Goal: Transaction & Acquisition: Purchase product/service

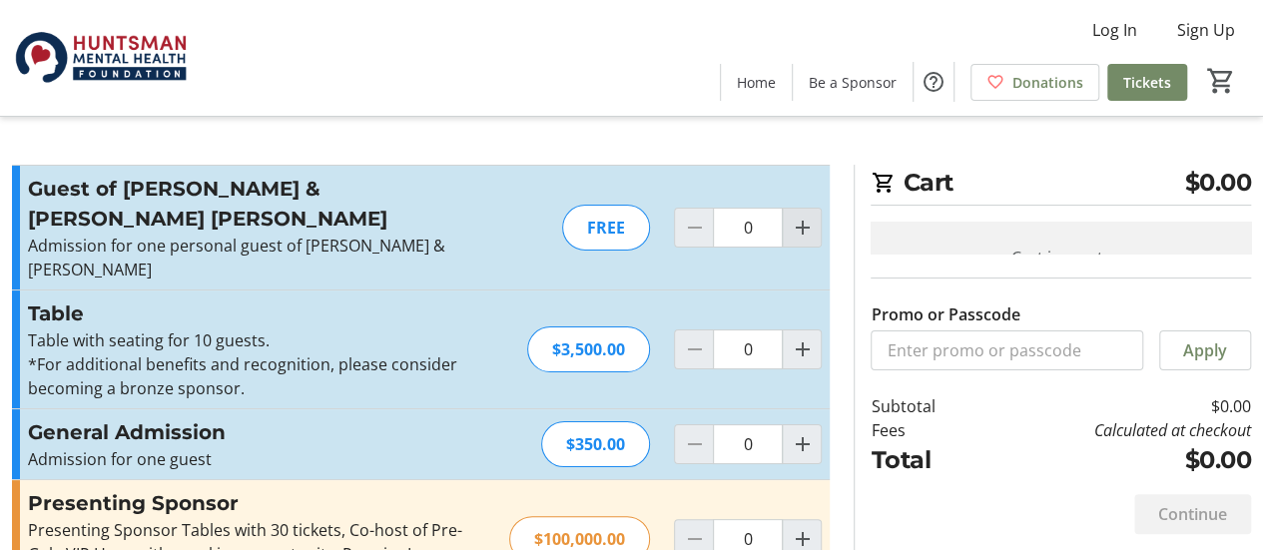
click at [810, 216] on mat-icon "Increment by one" at bounding box center [802, 228] width 24 height 24
type input "1"
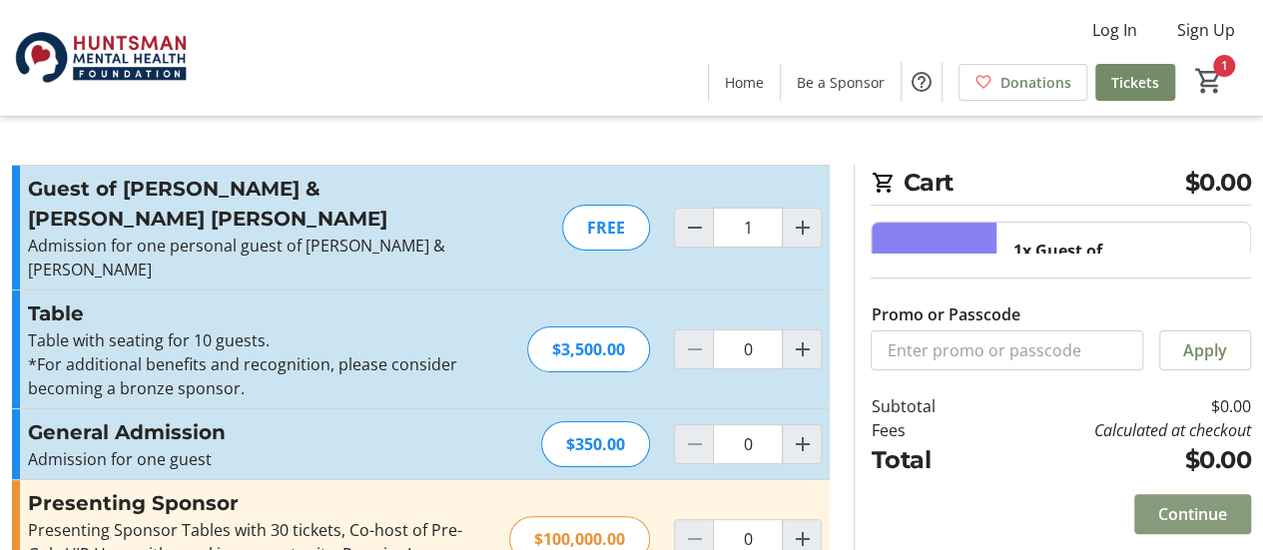
click at [1175, 510] on span "Continue" at bounding box center [1192, 514] width 69 height 24
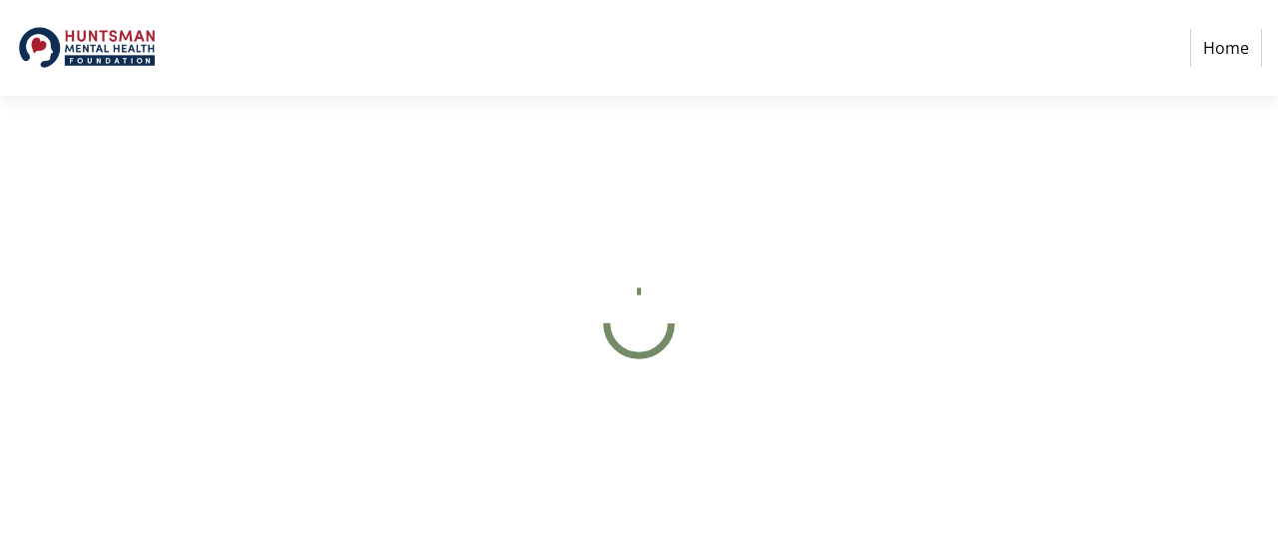
select select "US"
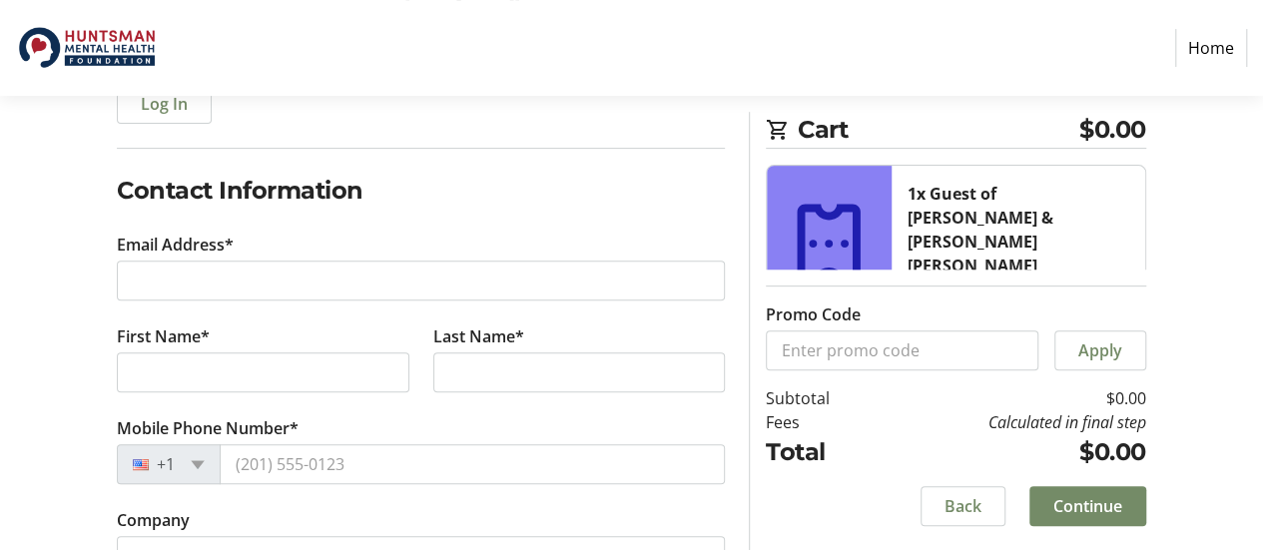
scroll to position [272, 0]
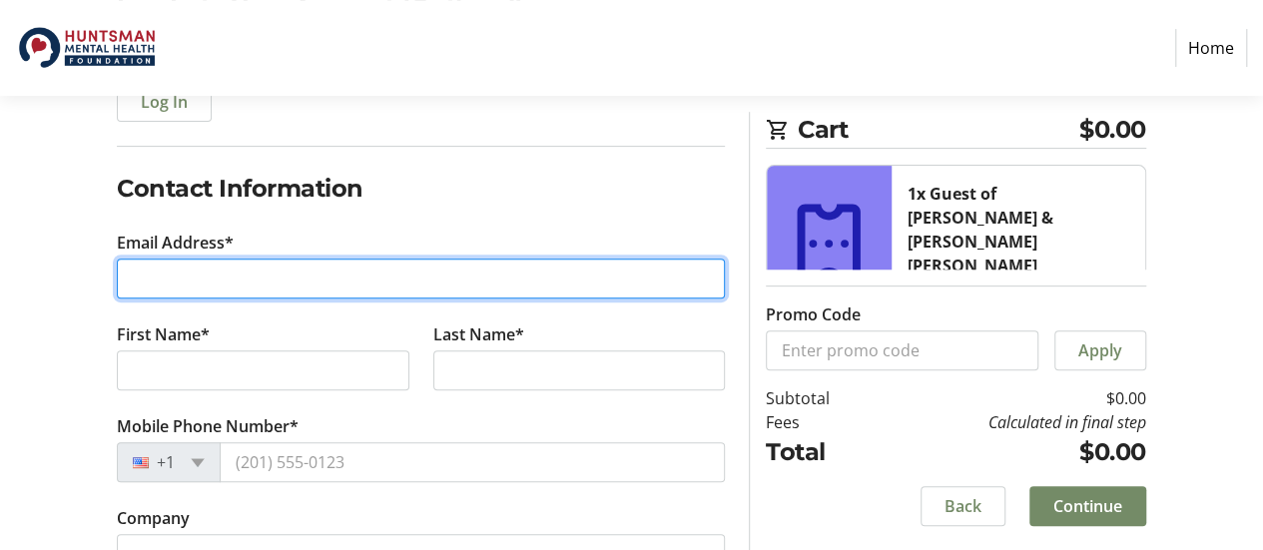
click at [212, 269] on input "Email Address*" at bounding box center [421, 279] width 608 height 40
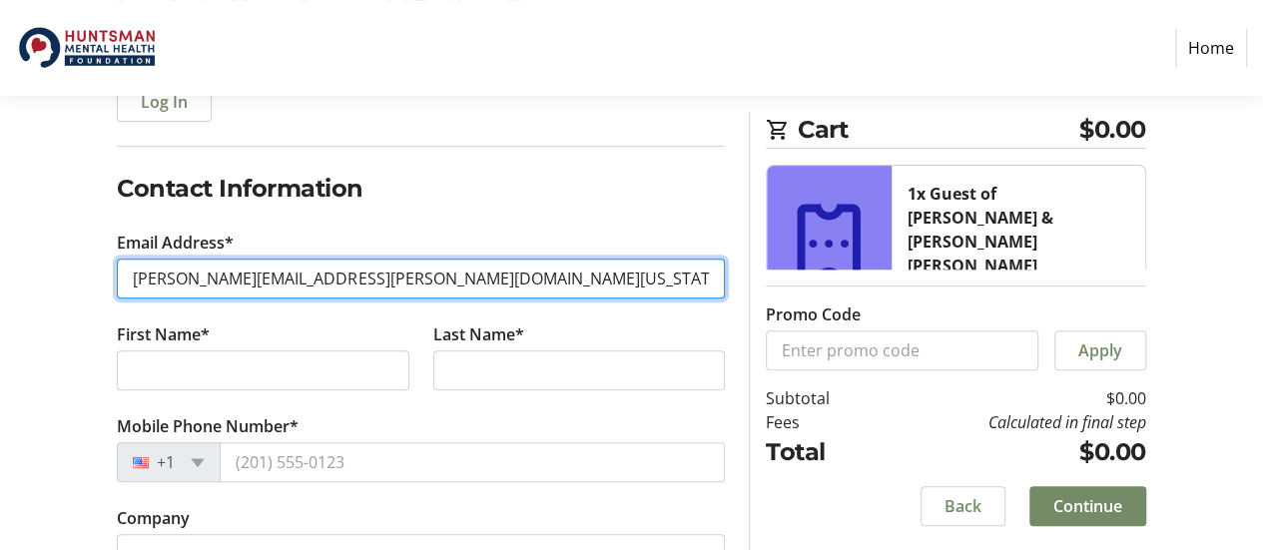
type input "[PERSON_NAME][EMAIL_ADDRESS][PERSON_NAME][DOMAIN_NAME][US_STATE]"
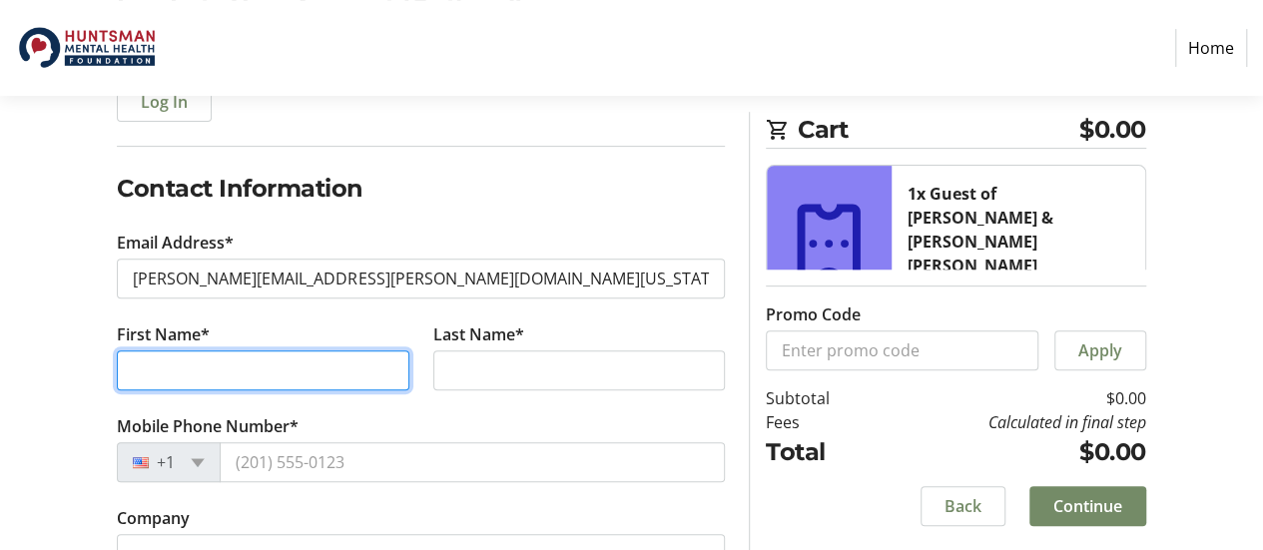
click at [226, 355] on input "First Name*" at bounding box center [262, 370] width 291 height 40
type input "[PERSON_NAME]"
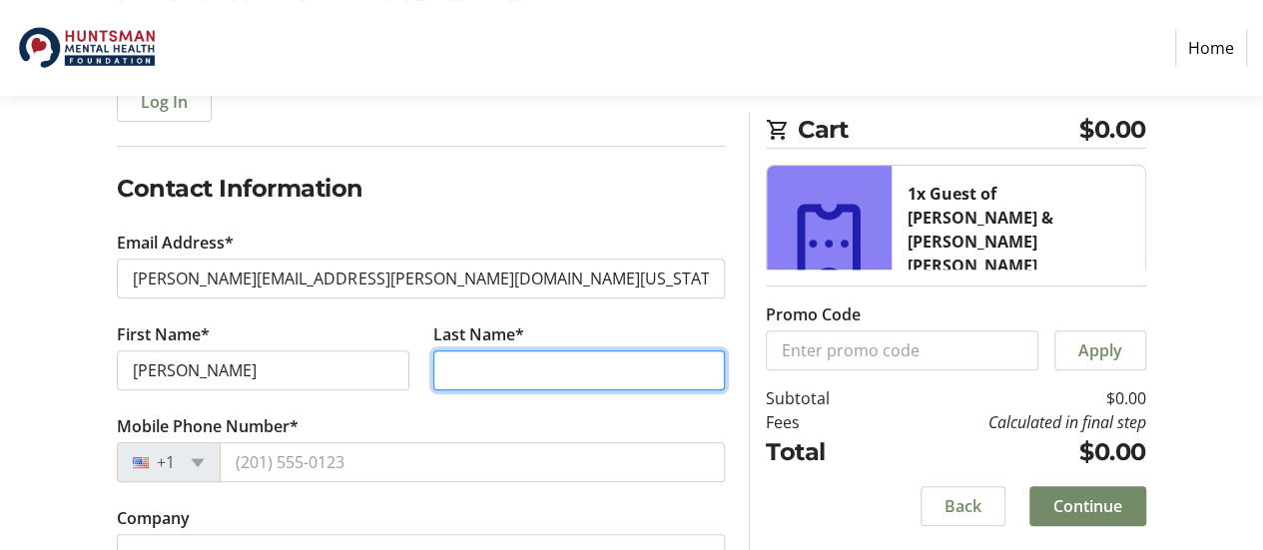
click at [475, 357] on input "Last Name*" at bounding box center [578, 370] width 291 height 40
type input "[PERSON_NAME]"
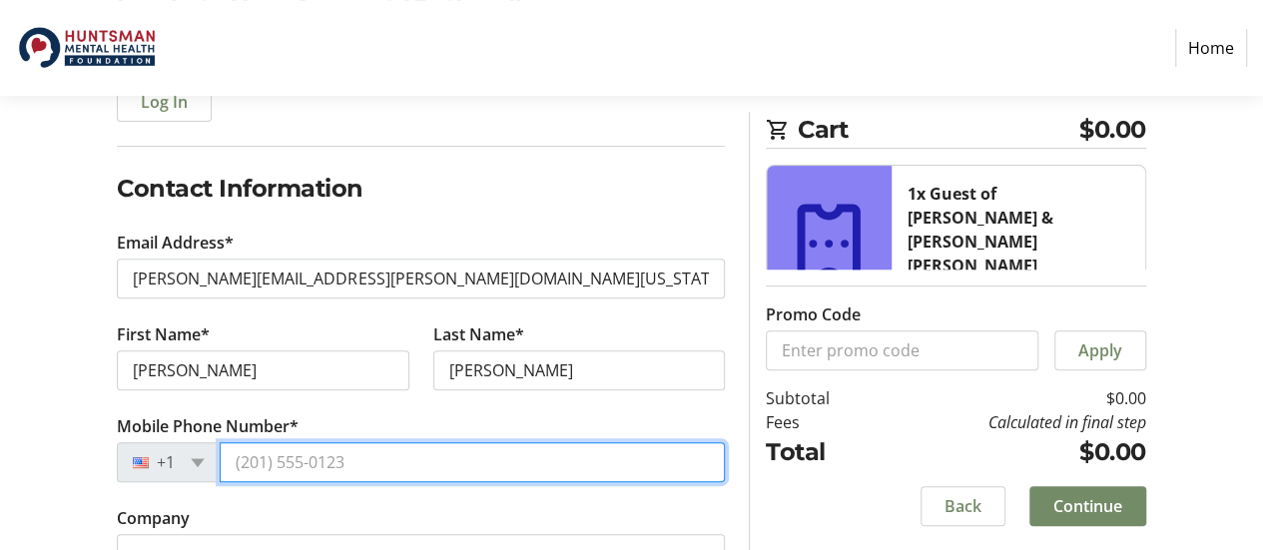
click at [319, 468] on input "Mobile Phone Number*" at bounding box center [472, 462] width 505 height 40
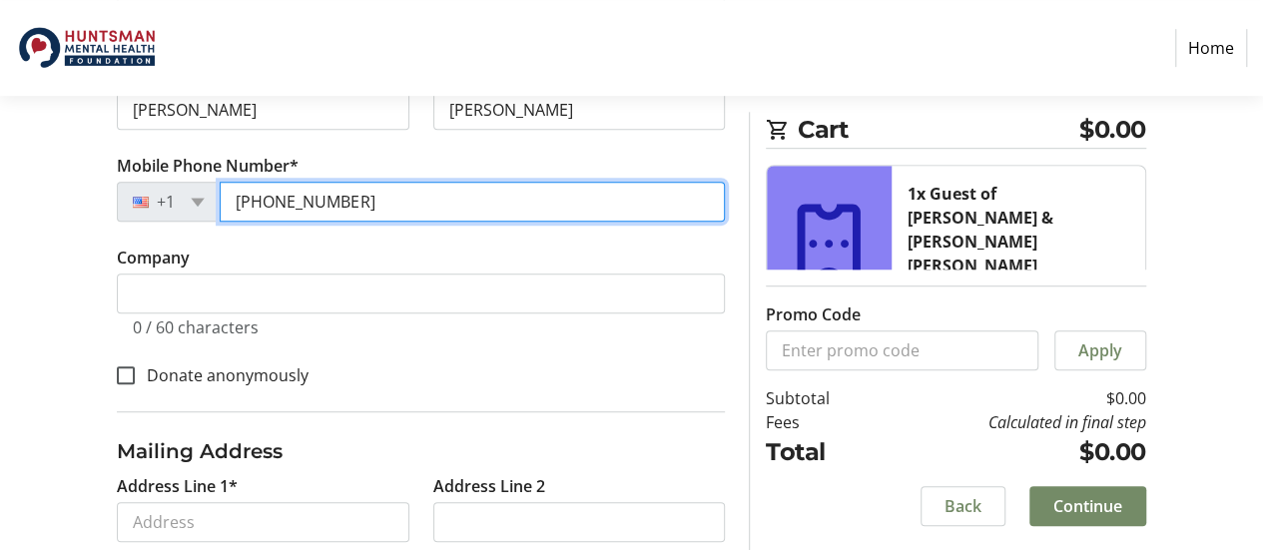
scroll to position [537, 0]
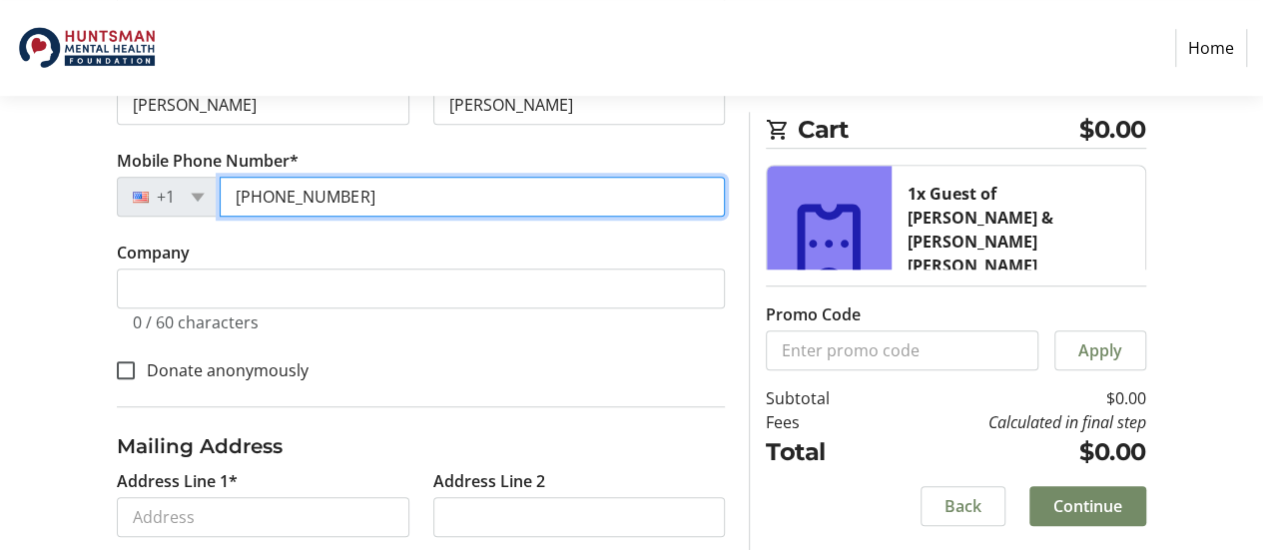
type input "[PHONE_NUMBER]"
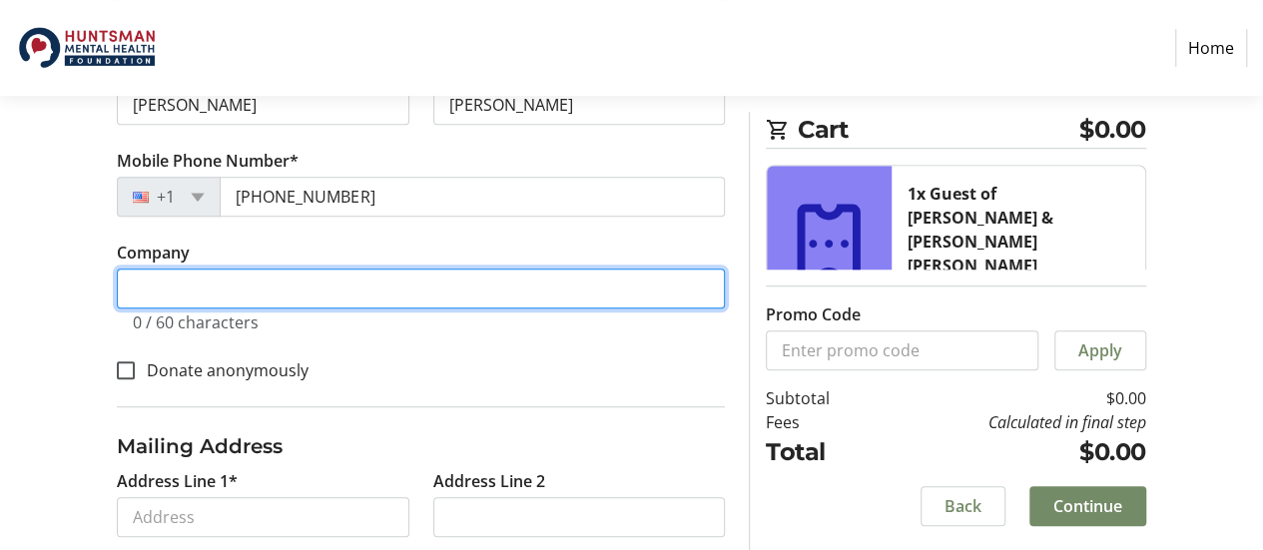
click at [192, 282] on input "Company" at bounding box center [421, 289] width 608 height 40
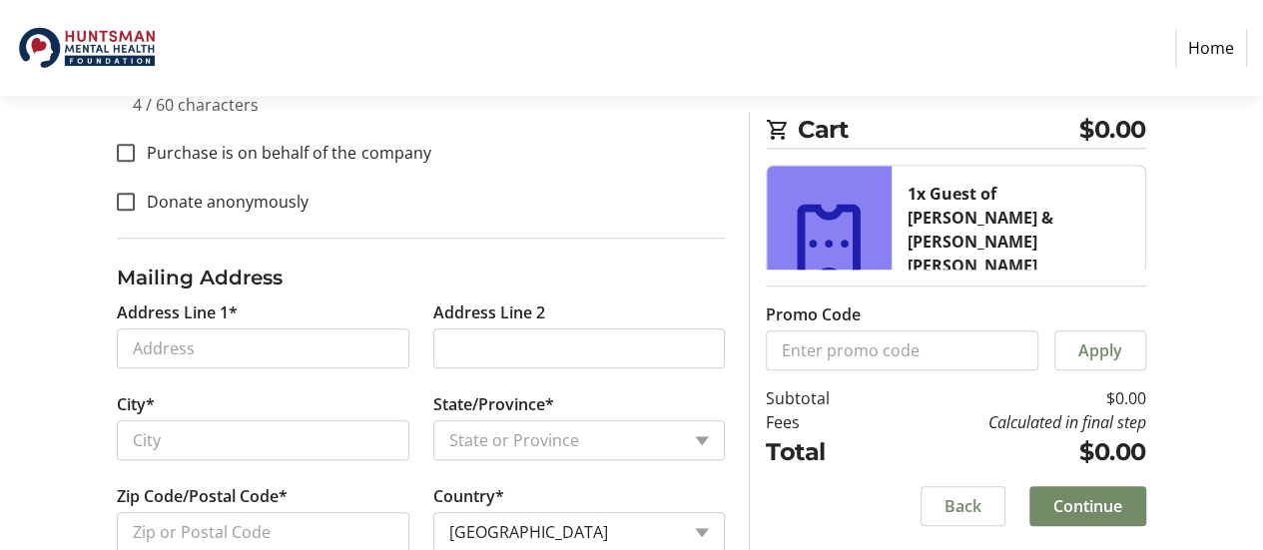
scroll to position [799, 0]
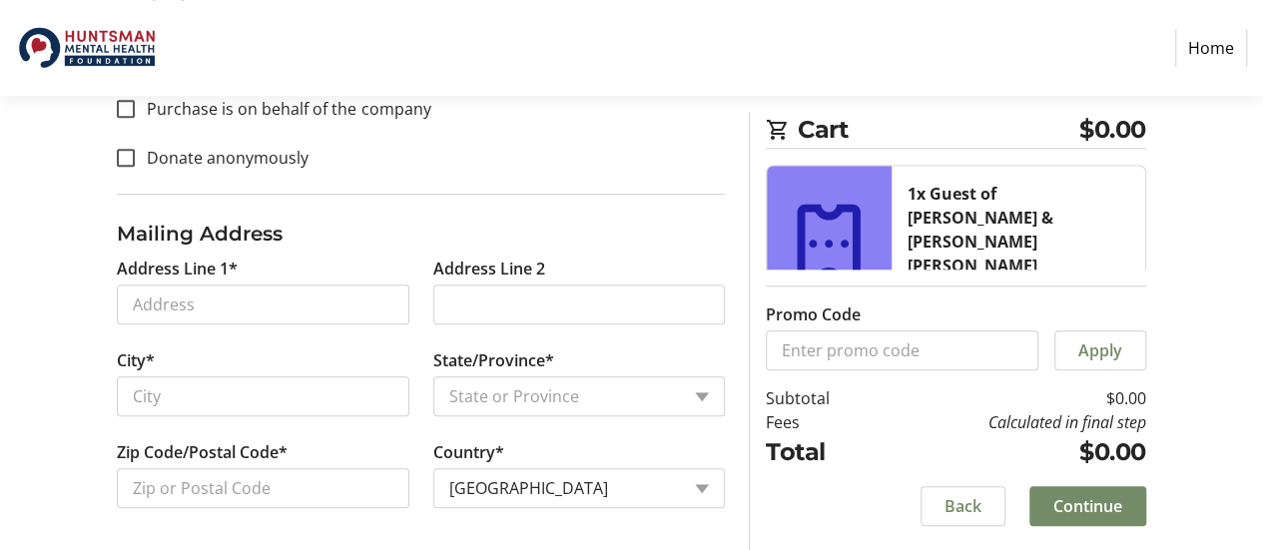
type input "HMHI"
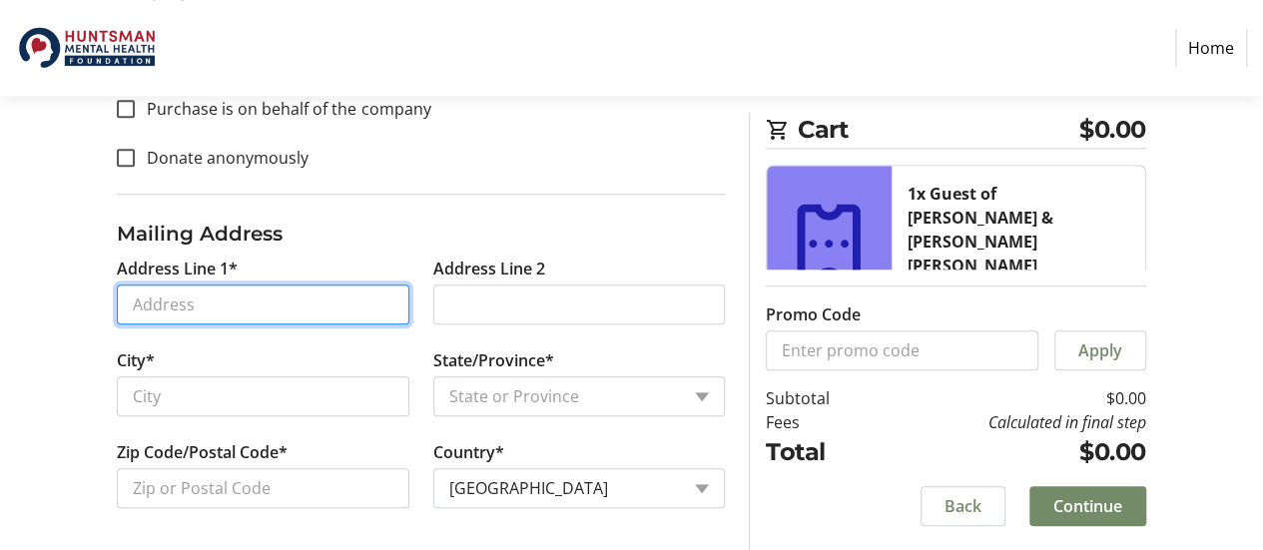
click at [222, 294] on input "Address Line 1*" at bounding box center [262, 304] width 291 height 40
type input "[STREET_ADDRESS]"
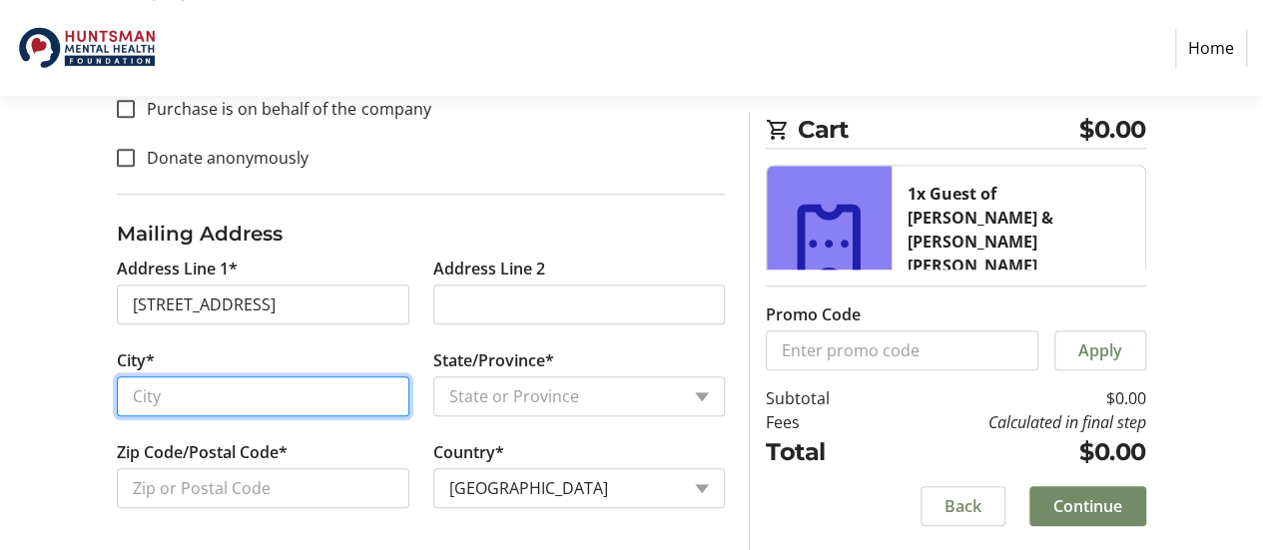
type input "[GEOGRAPHIC_DATA]"
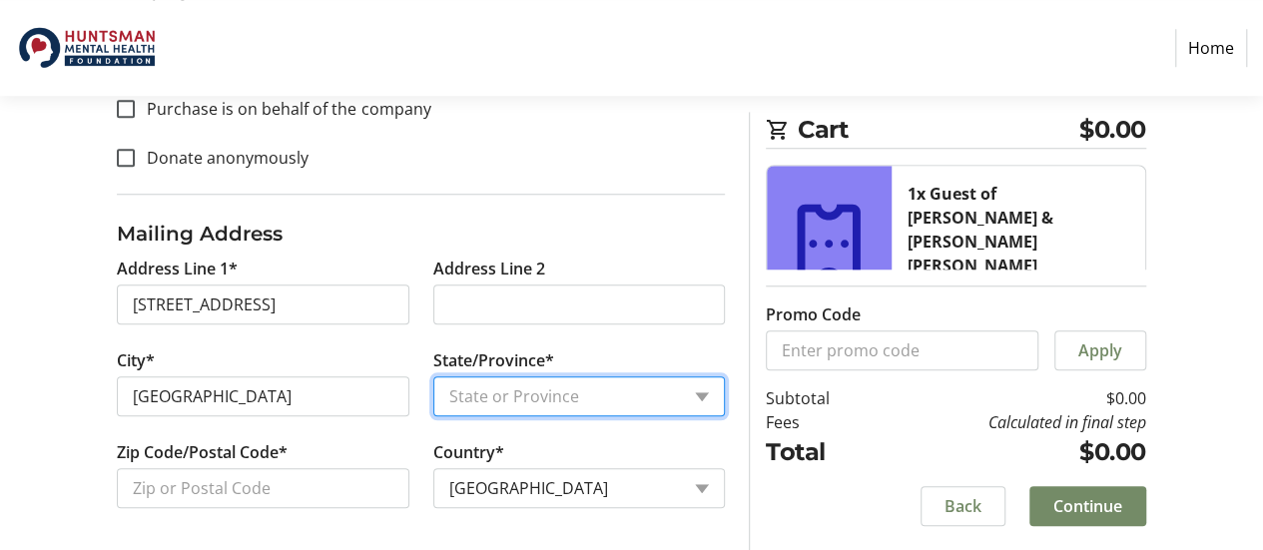
select select "UT"
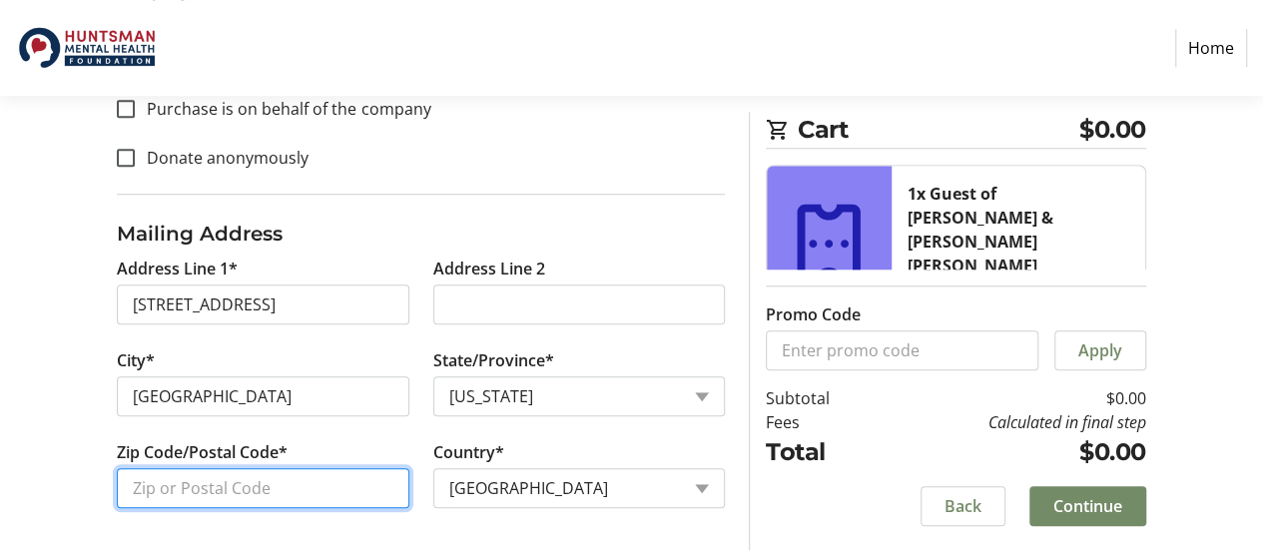
type input "84108"
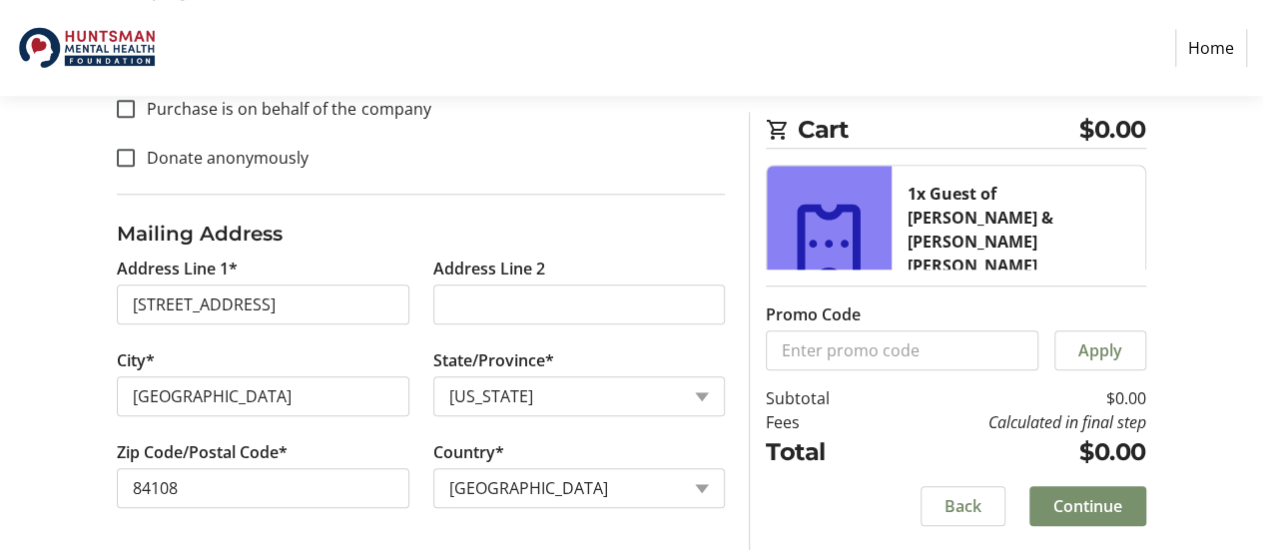
click at [1085, 512] on span "Continue" at bounding box center [1087, 506] width 69 height 24
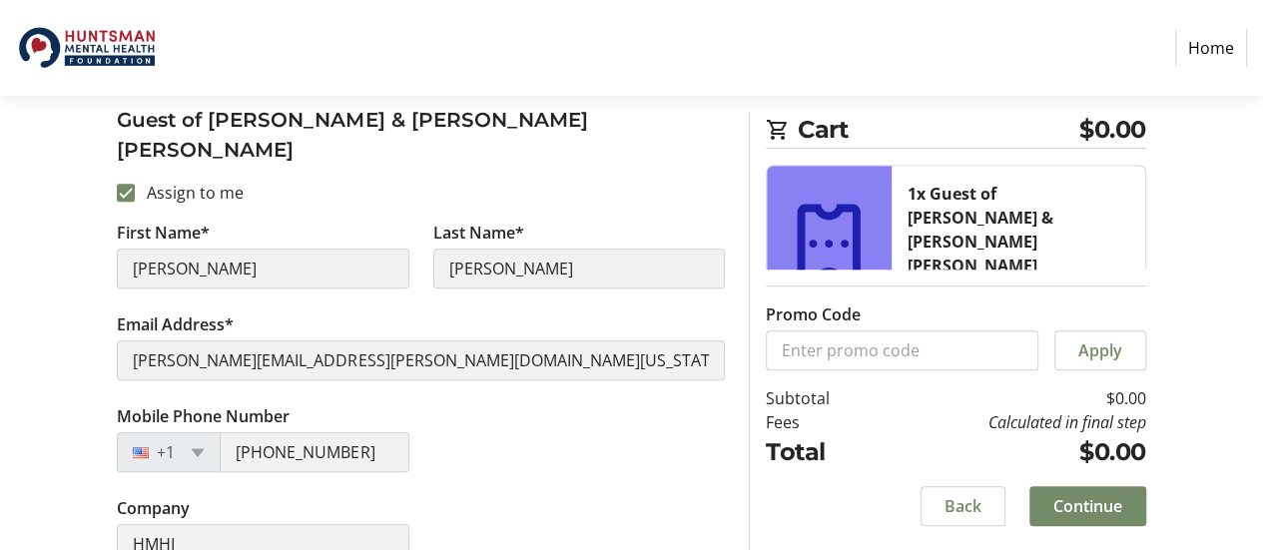
scroll to position [390, 0]
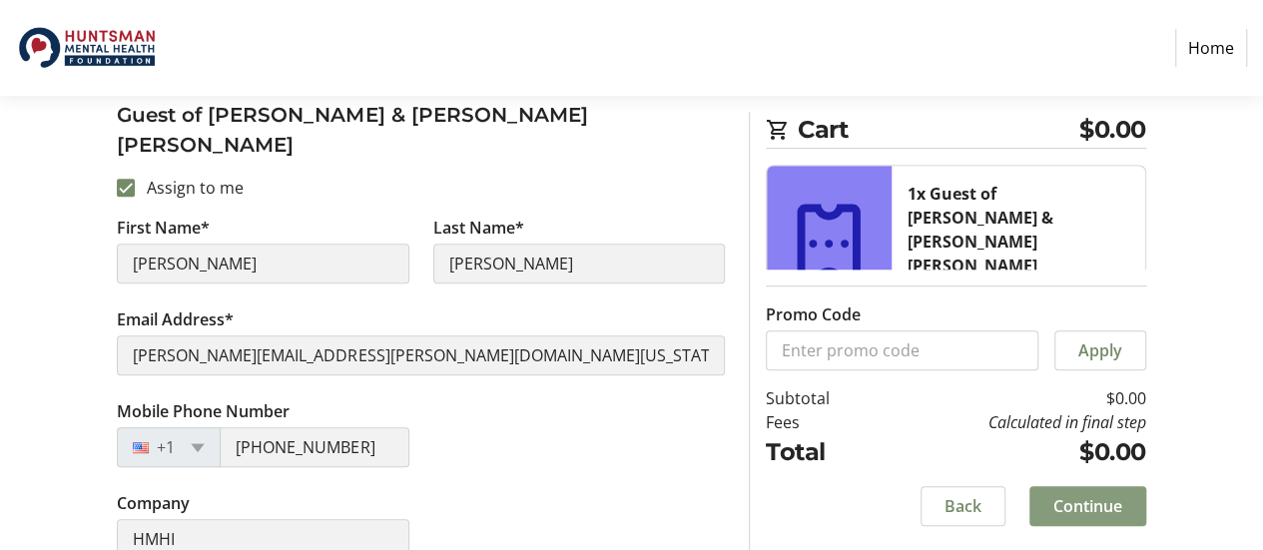
click at [1082, 509] on span "Continue" at bounding box center [1087, 506] width 69 height 24
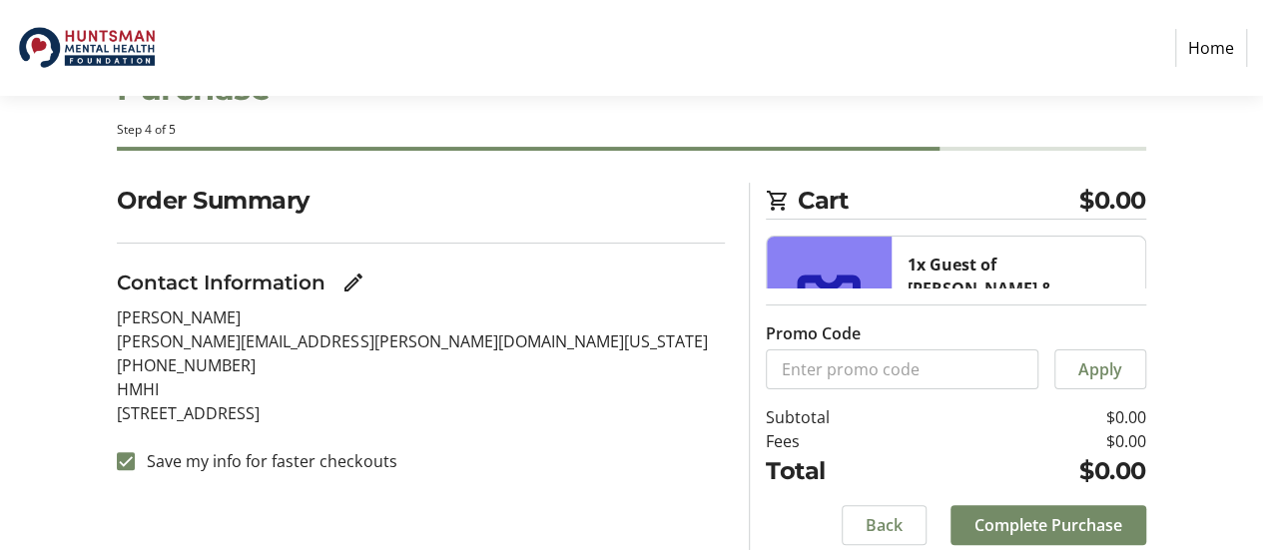
scroll to position [150, 0]
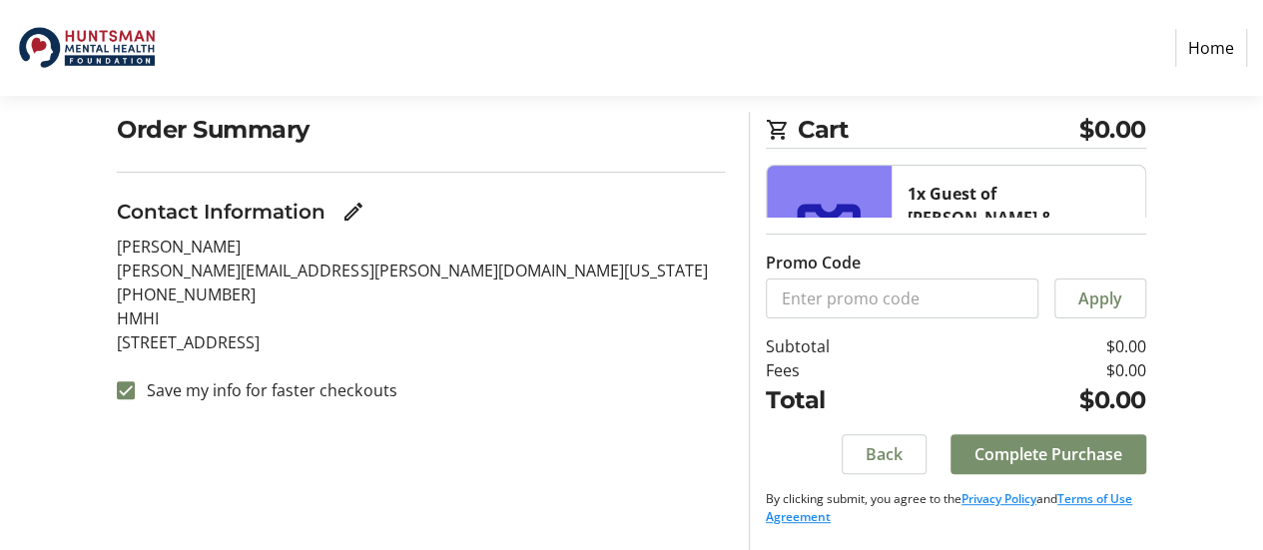
click at [1074, 455] on span "Complete Purchase" at bounding box center [1048, 454] width 148 height 24
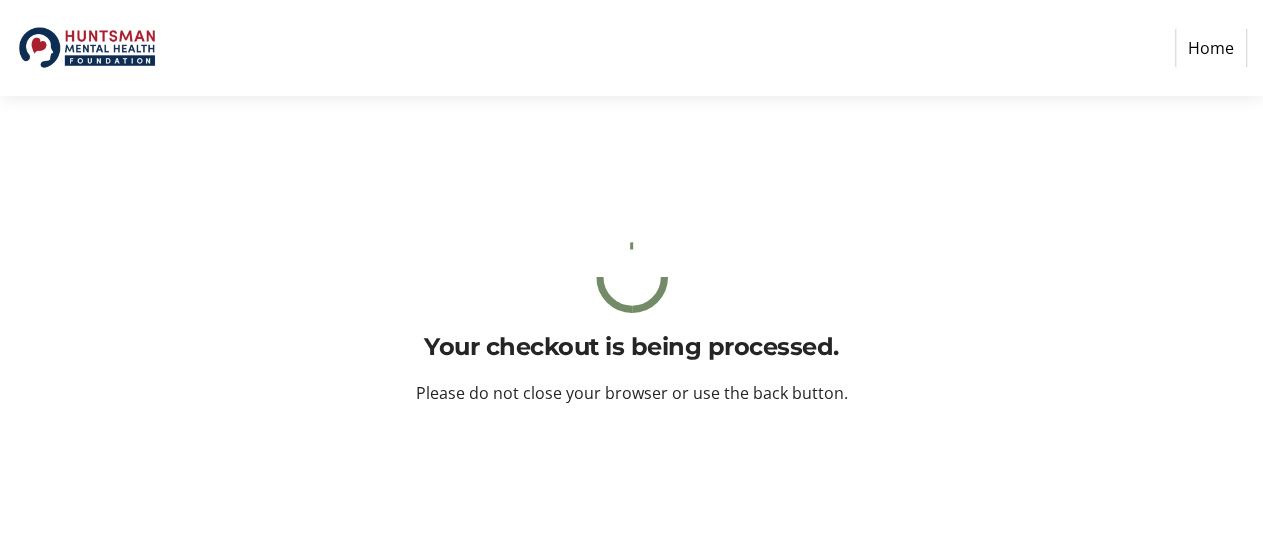
scroll to position [0, 0]
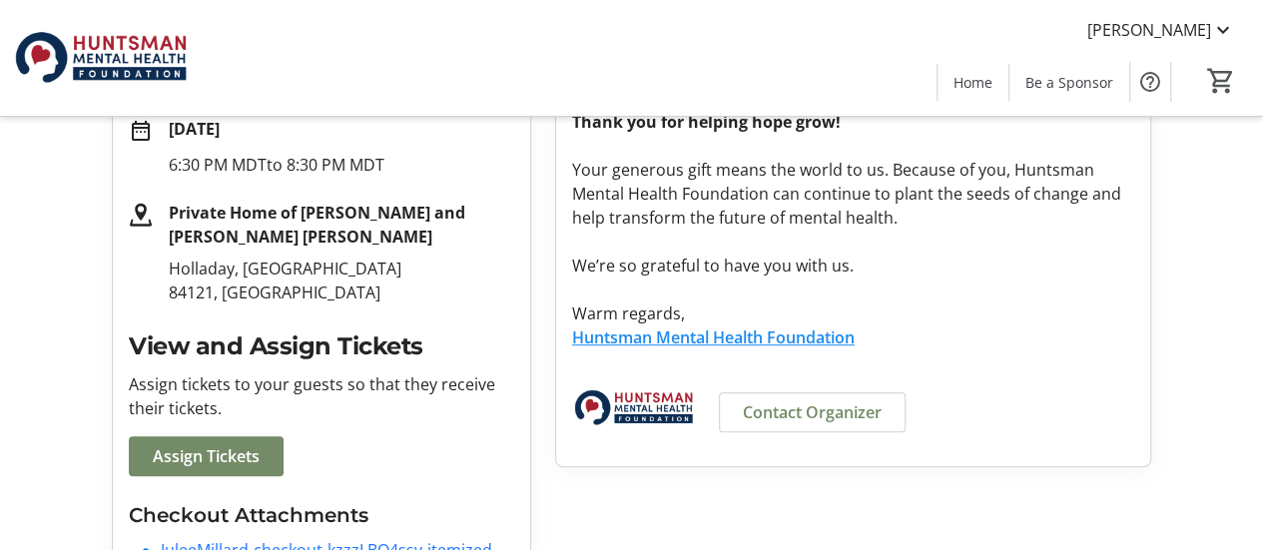
scroll to position [415, 0]
